Goal: Find specific page/section: Find specific page/section

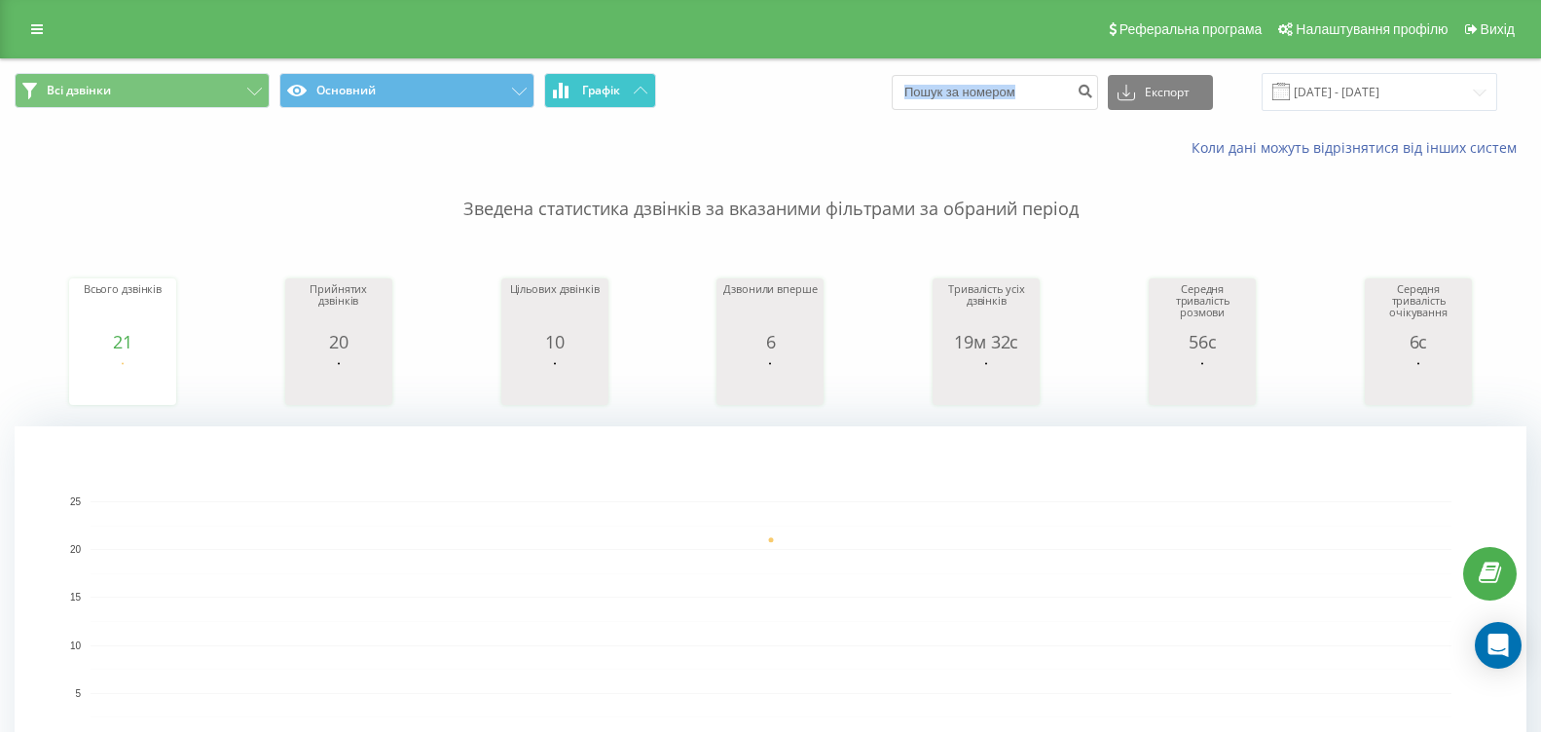
click at [621, 93] on button "Графік" at bounding box center [600, 90] width 112 height 35
drag, startPoint x: 601, startPoint y: 127, endPoint x: 603, endPoint y: 99, distance: 27.3
click at [601, 125] on div "Коли дані можуть відрізнятися вiд інших систем" at bounding box center [770, 148] width 1539 height 47
click at [607, 90] on span "Графік" at bounding box center [601, 91] width 38 height 14
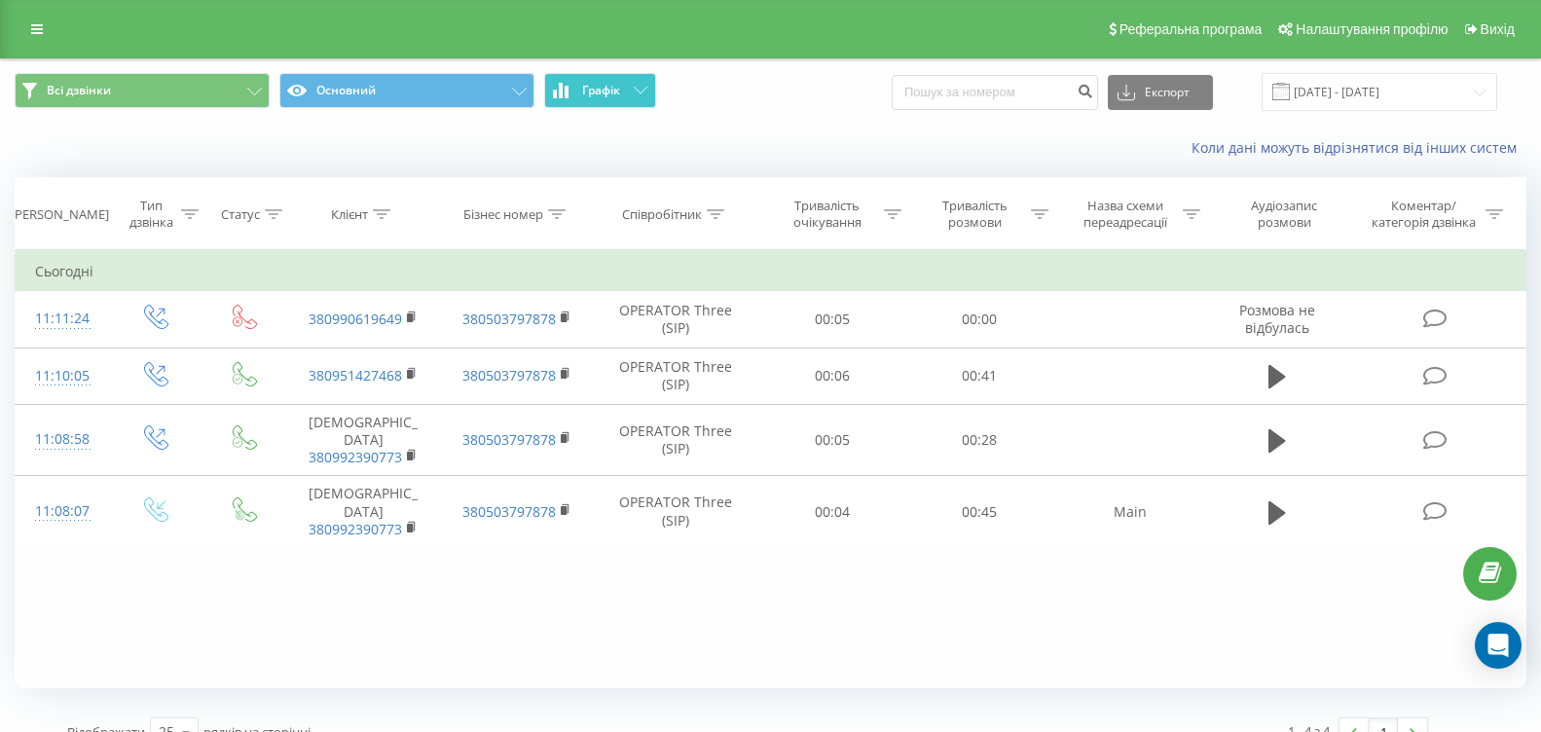
click at [607, 90] on span "Графік" at bounding box center [601, 91] width 38 height 14
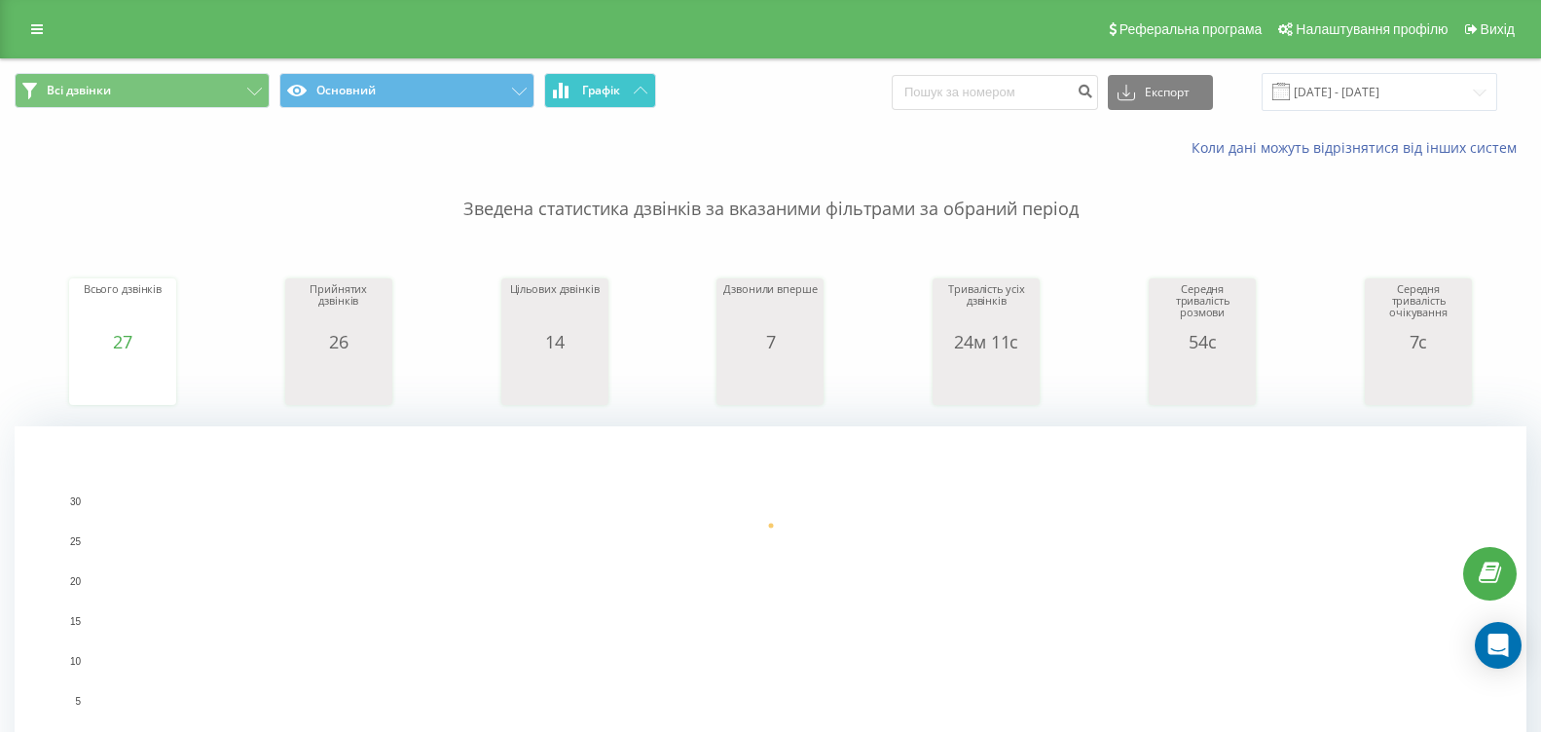
click at [594, 99] on button "Графік" at bounding box center [600, 90] width 112 height 35
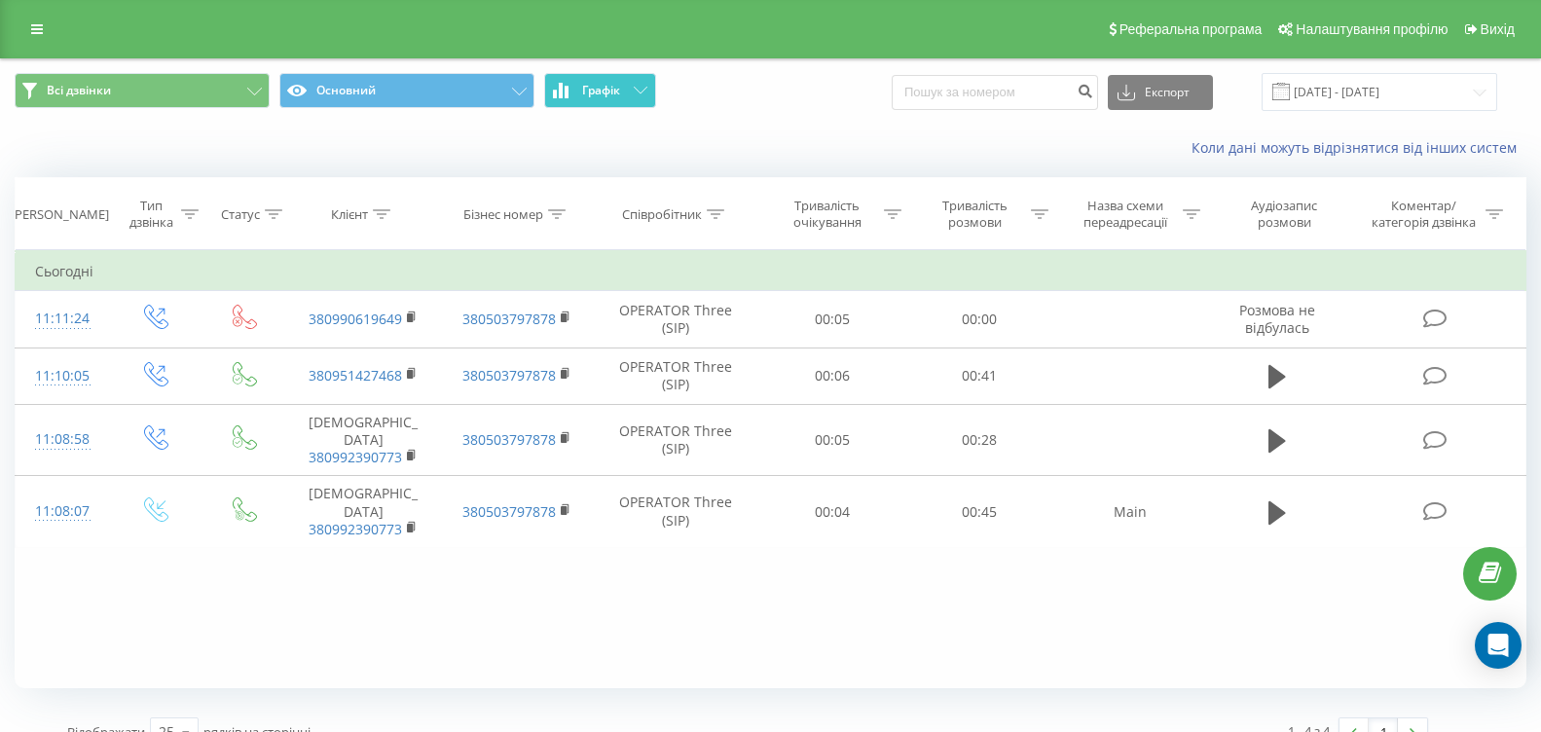
drag, startPoint x: 593, startPoint y: 97, endPoint x: 542, endPoint y: 24, distance: 88.8
click at [592, 93] on span "Графік" at bounding box center [601, 91] width 38 height 14
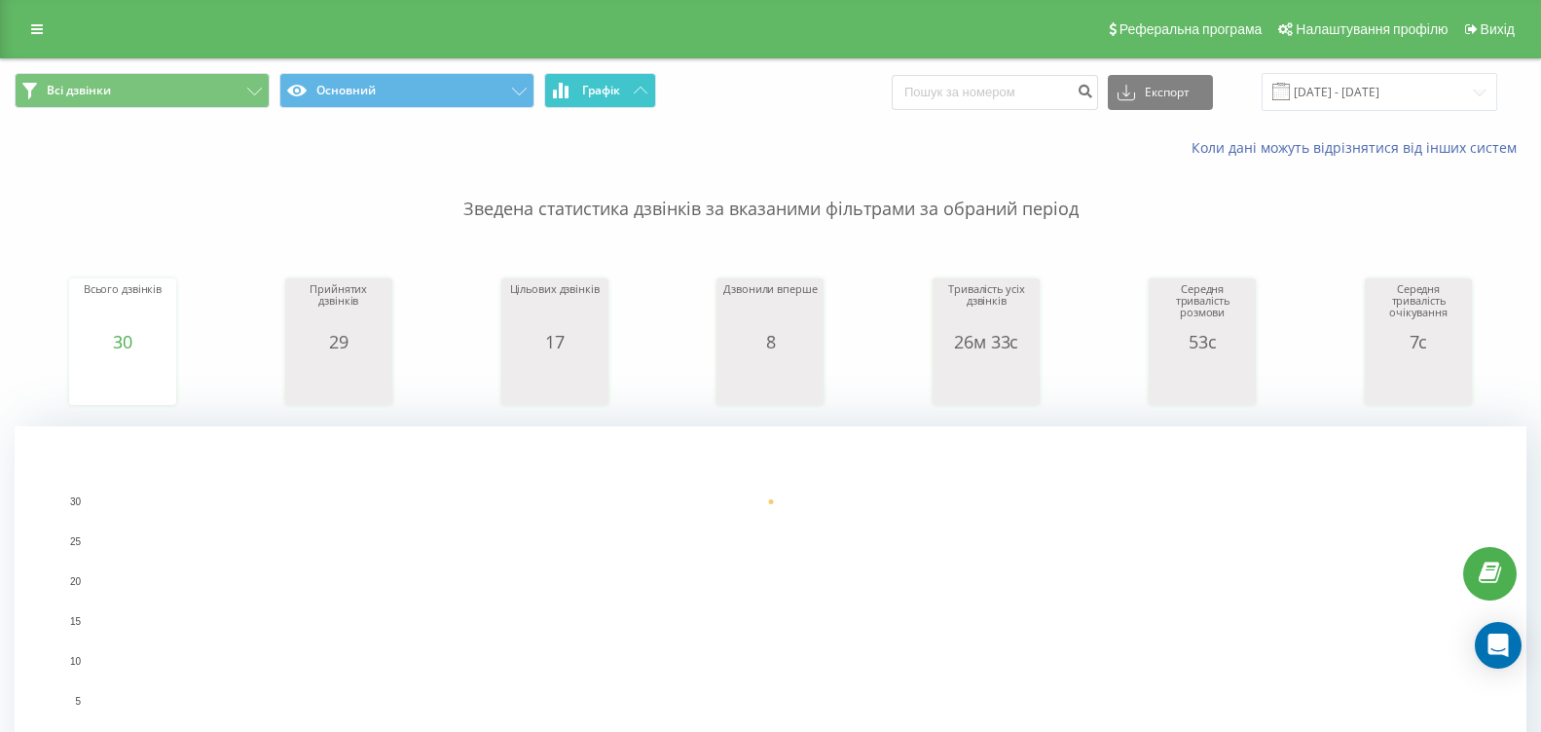
click at [586, 84] on span "Графік" at bounding box center [601, 91] width 38 height 14
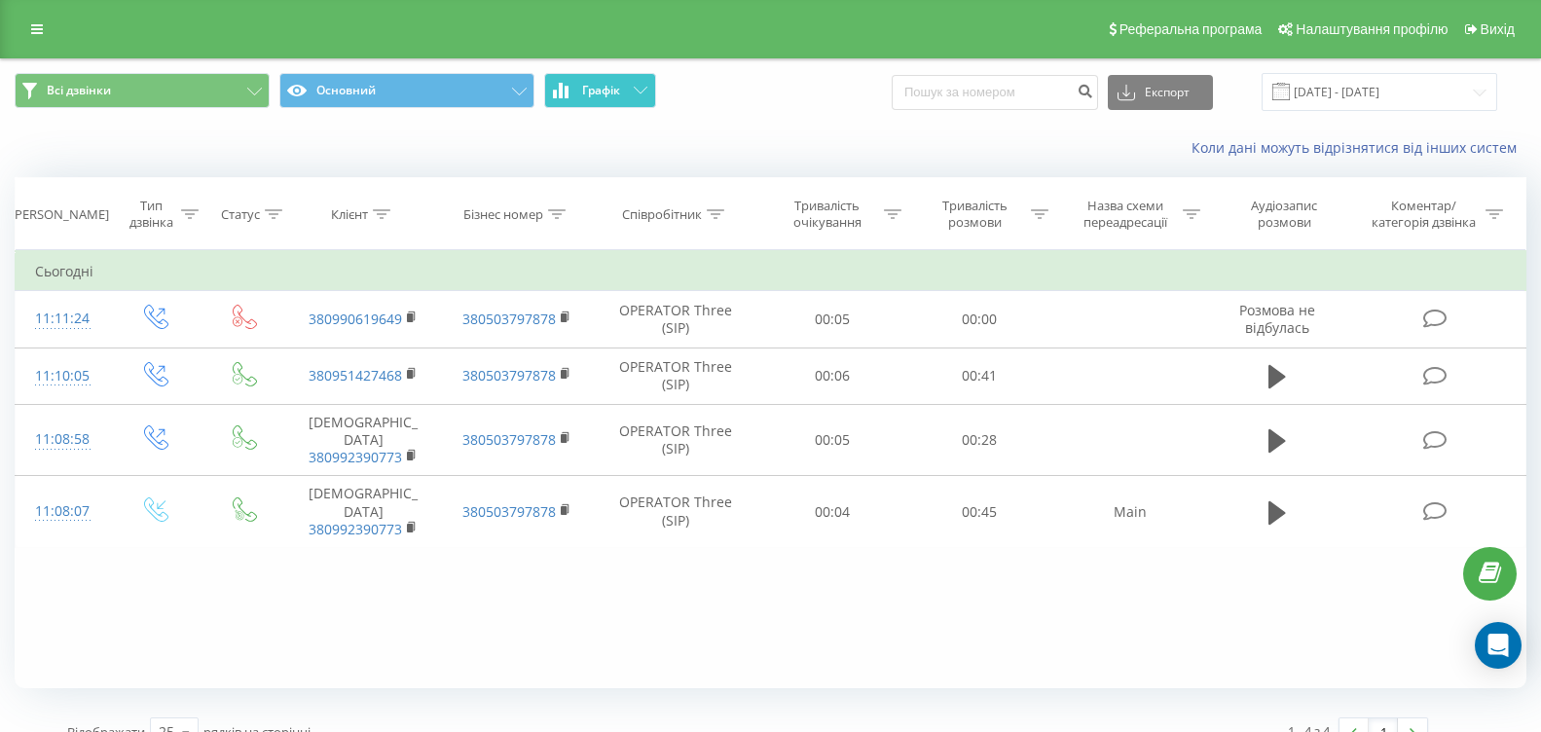
click at [586, 84] on span "Графік" at bounding box center [601, 91] width 38 height 14
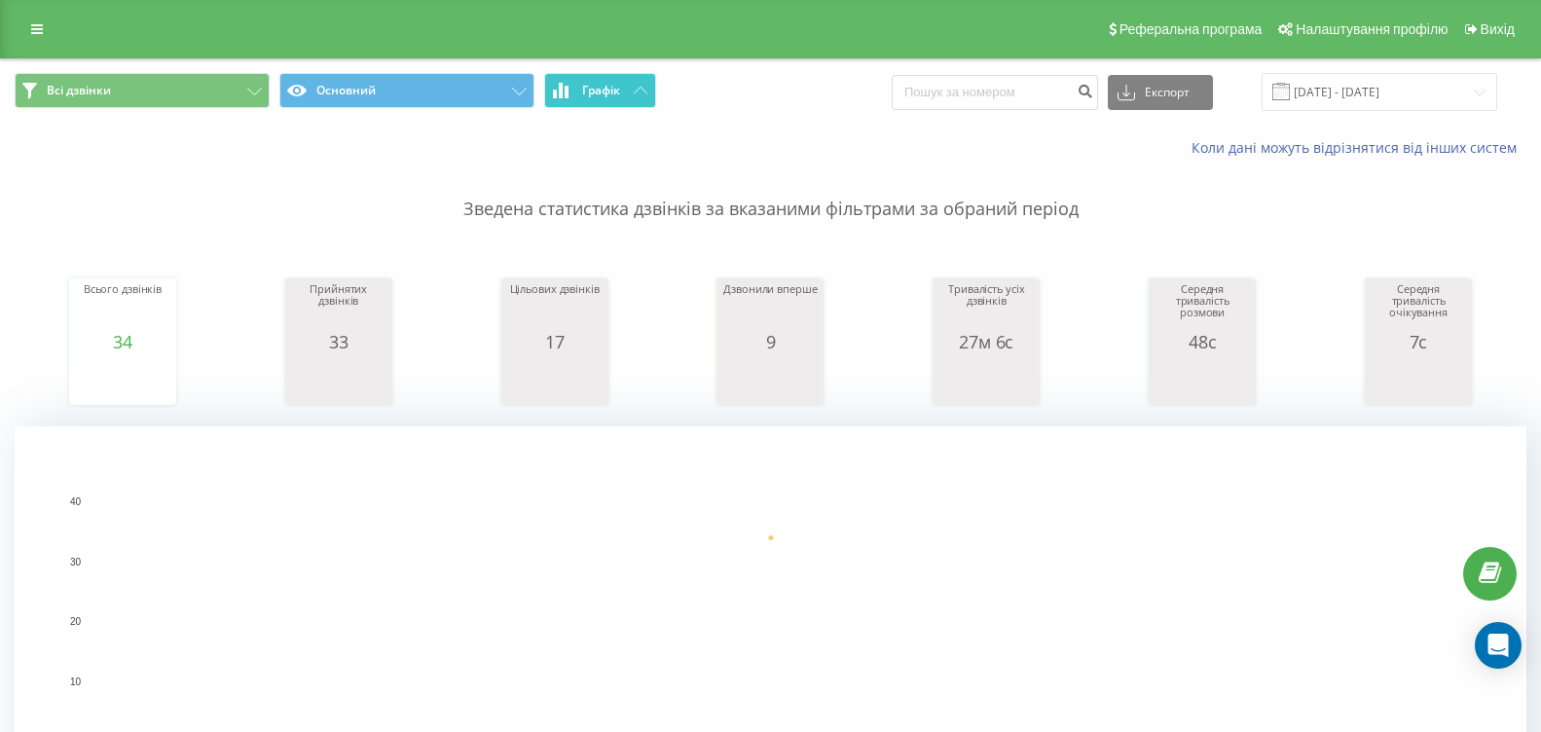
click at [584, 91] on span "Графік" at bounding box center [601, 91] width 38 height 14
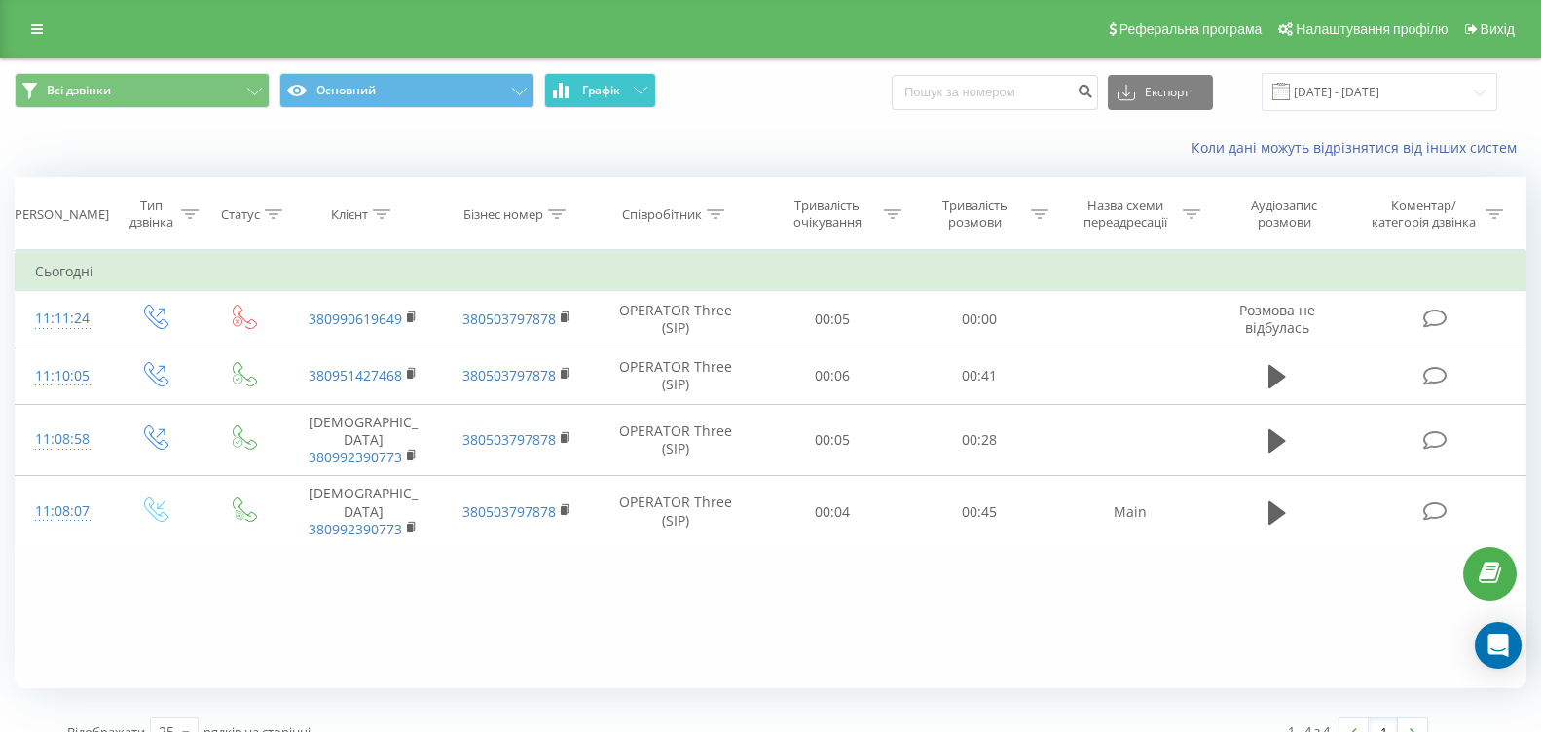
click at [584, 91] on span "Графік" at bounding box center [601, 91] width 38 height 14
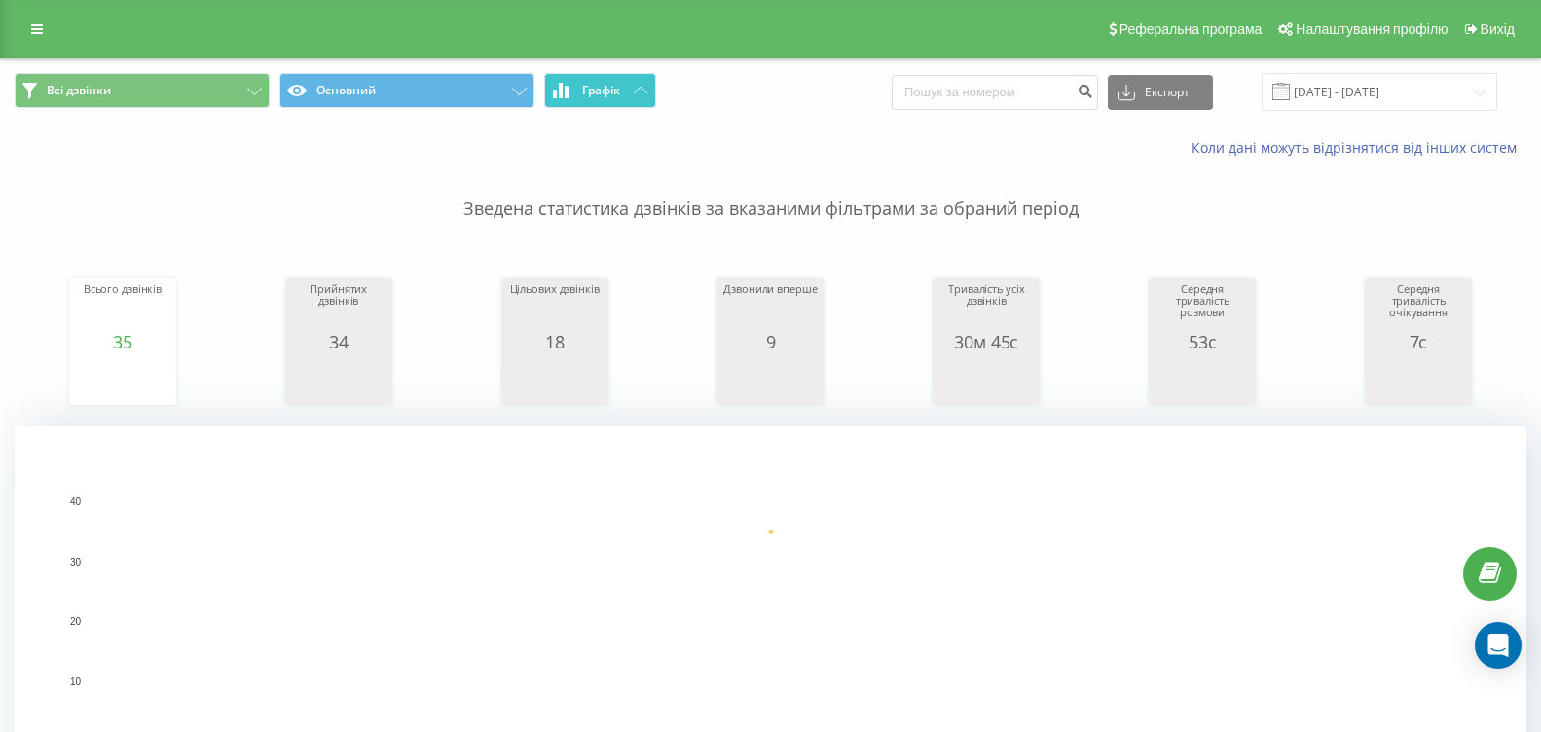
click at [563, 90] on icon at bounding box center [561, 91] width 4 height 16
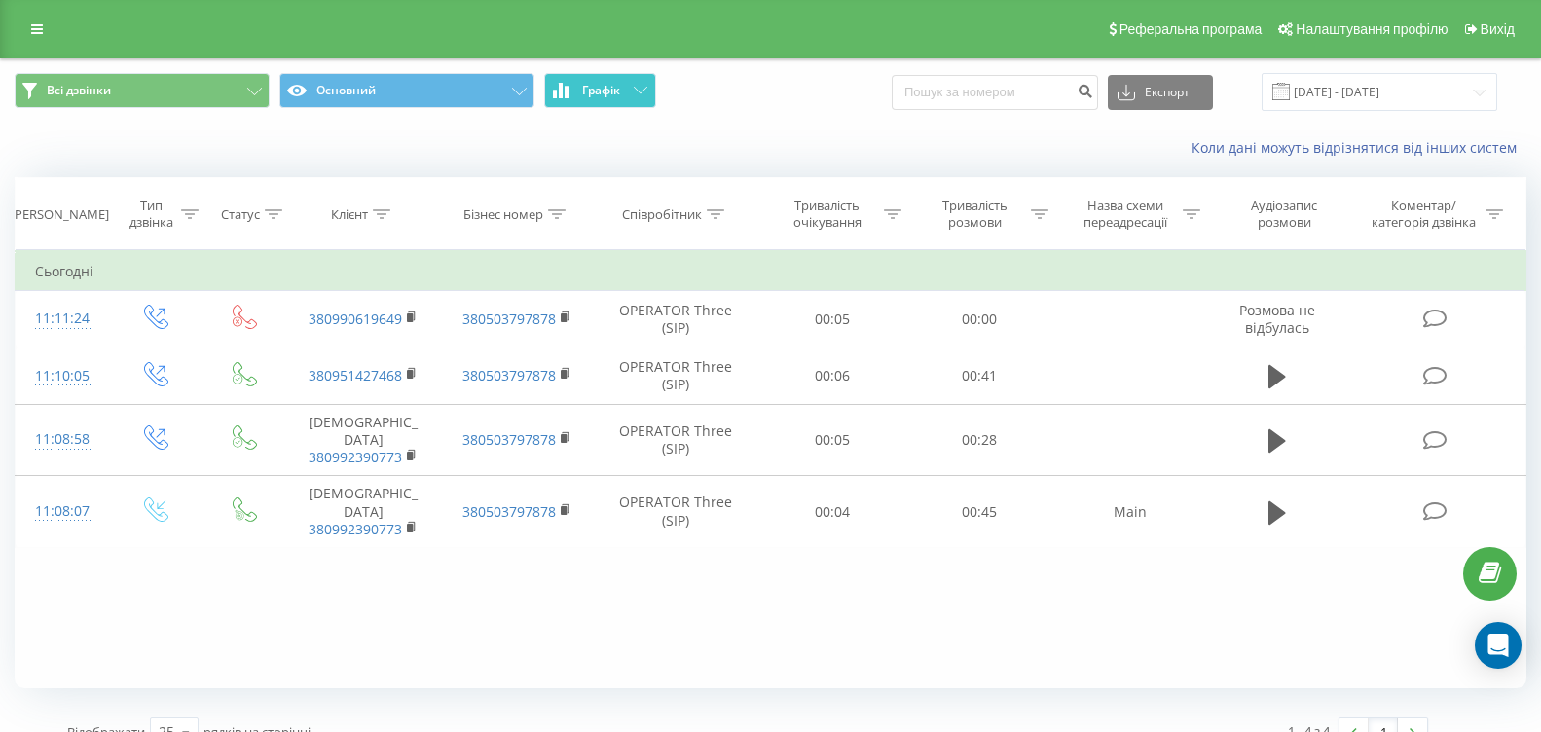
click at [563, 90] on icon at bounding box center [561, 91] width 4 height 16
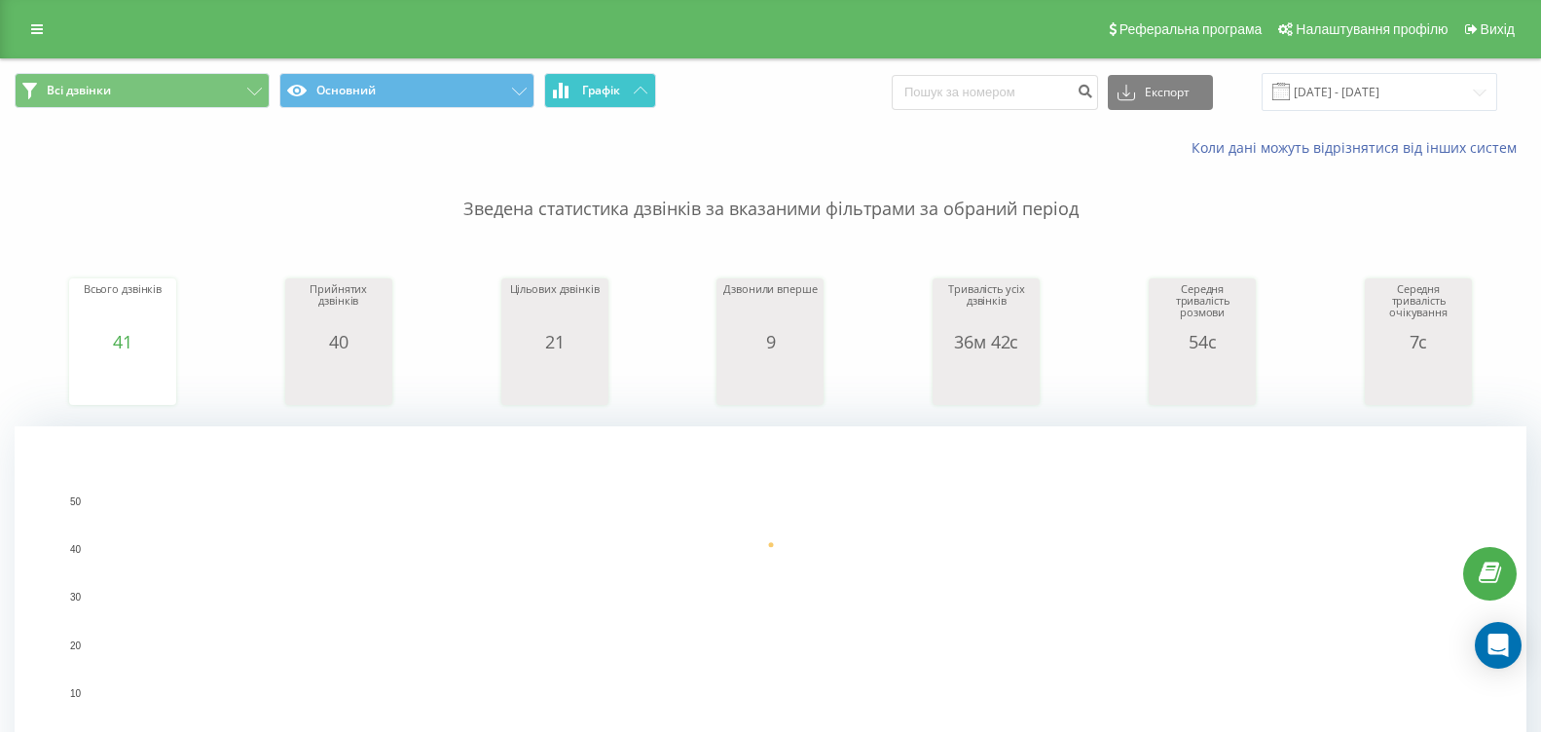
click at [632, 87] on button "Графік" at bounding box center [600, 90] width 112 height 35
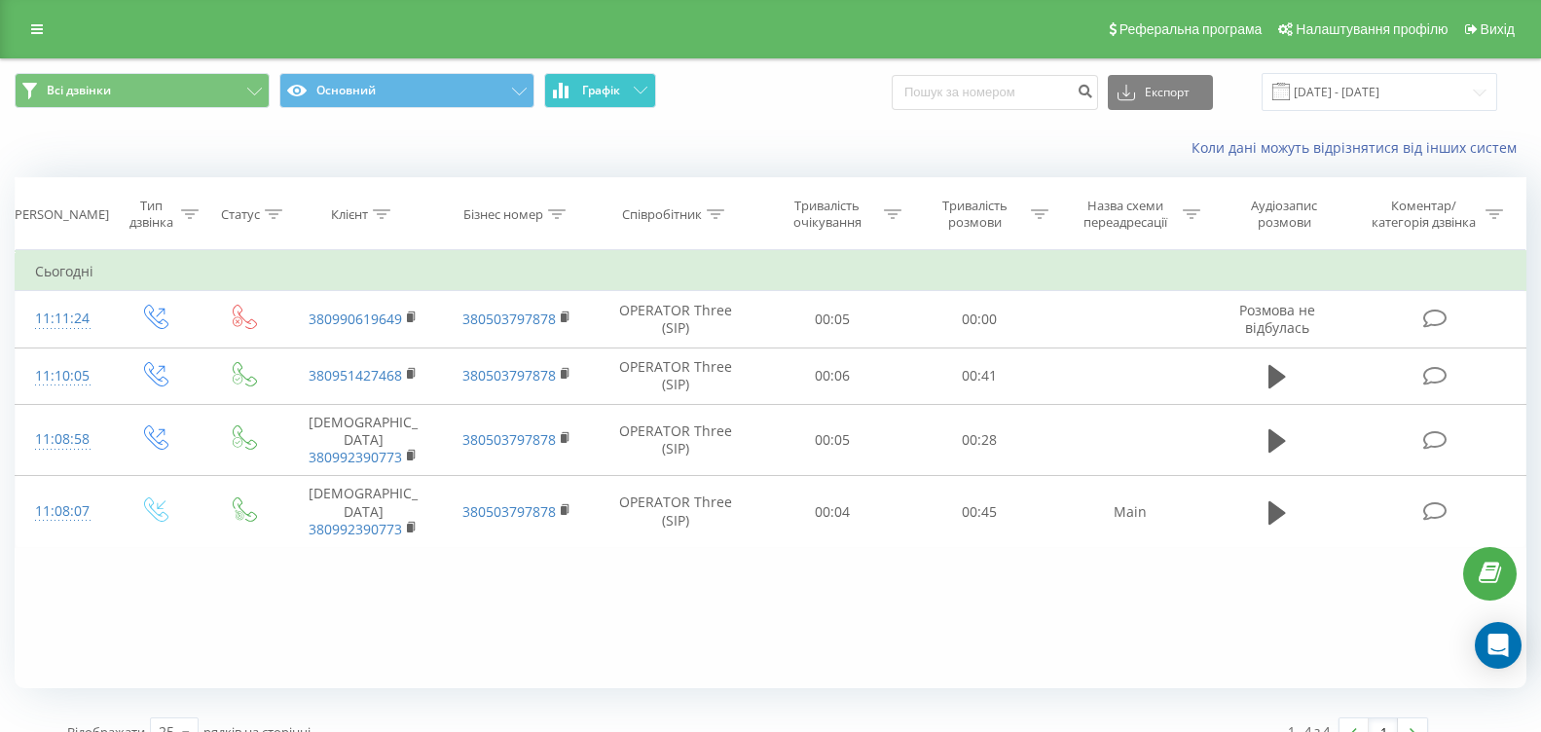
click at [632, 87] on button "Графік" at bounding box center [600, 90] width 112 height 35
